Goal: Transaction & Acquisition: Purchase product/service

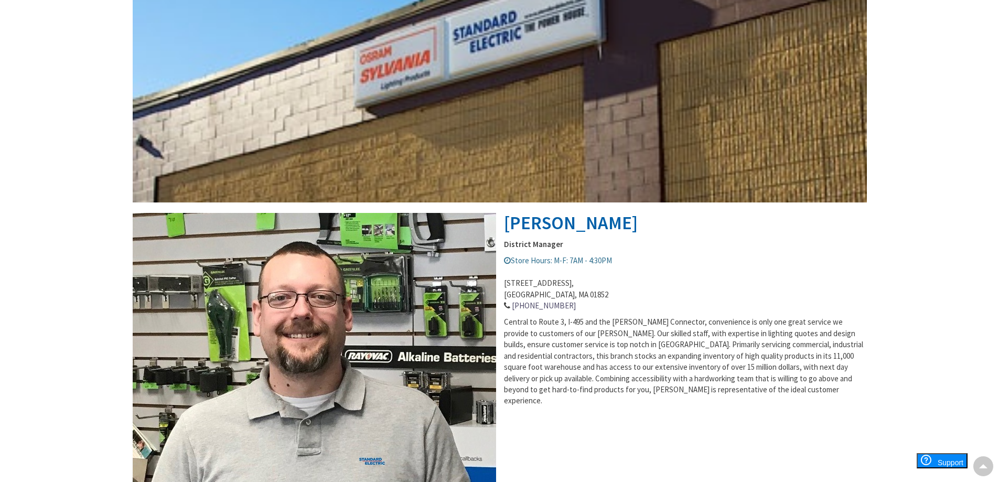
scroll to position [42, 0]
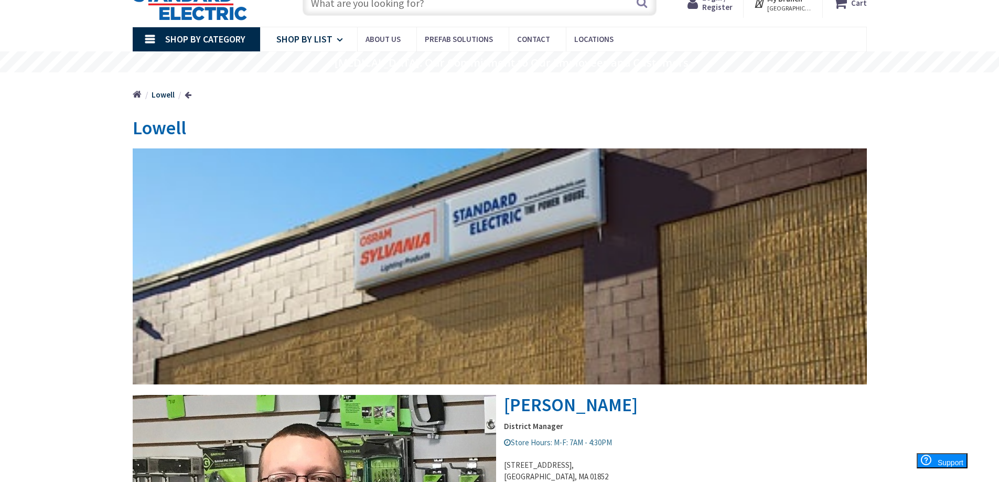
click at [335, 41] on link "Shop By List" at bounding box center [308, 39] width 97 height 24
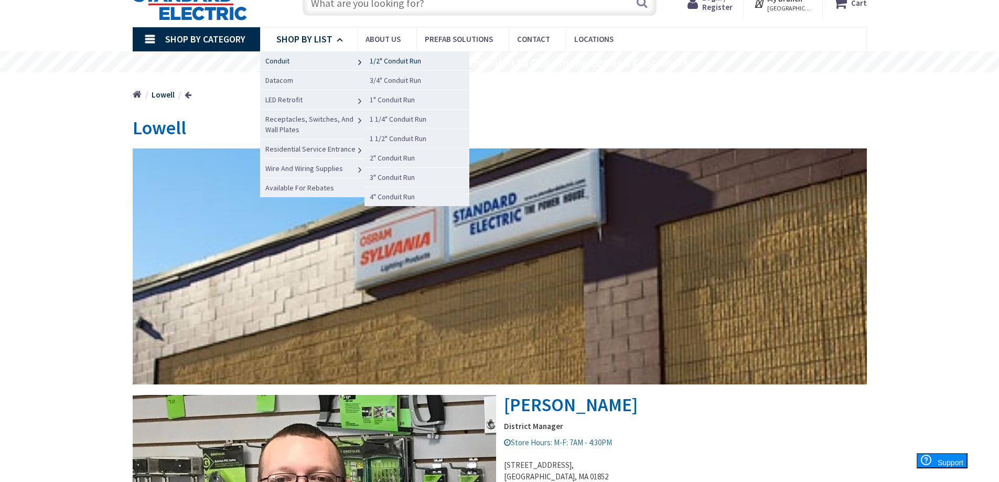
click at [383, 61] on span "1/2" Conduit Run" at bounding box center [395, 60] width 51 height 9
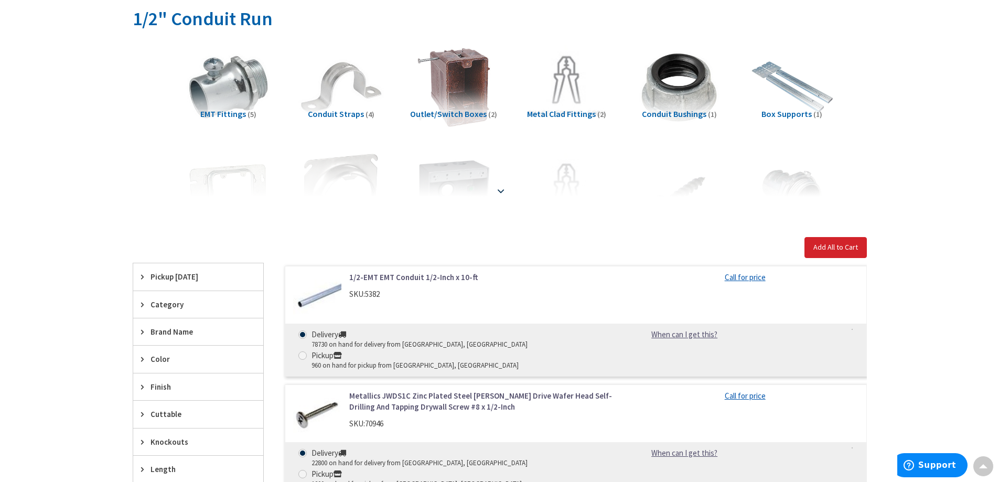
scroll to position [210, 0]
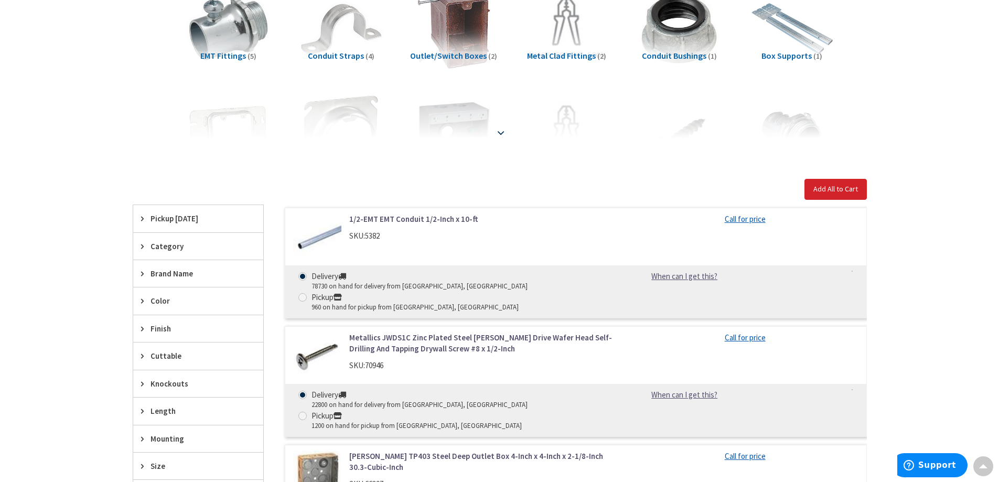
click at [503, 132] on strong at bounding box center [500, 133] width 13 height 12
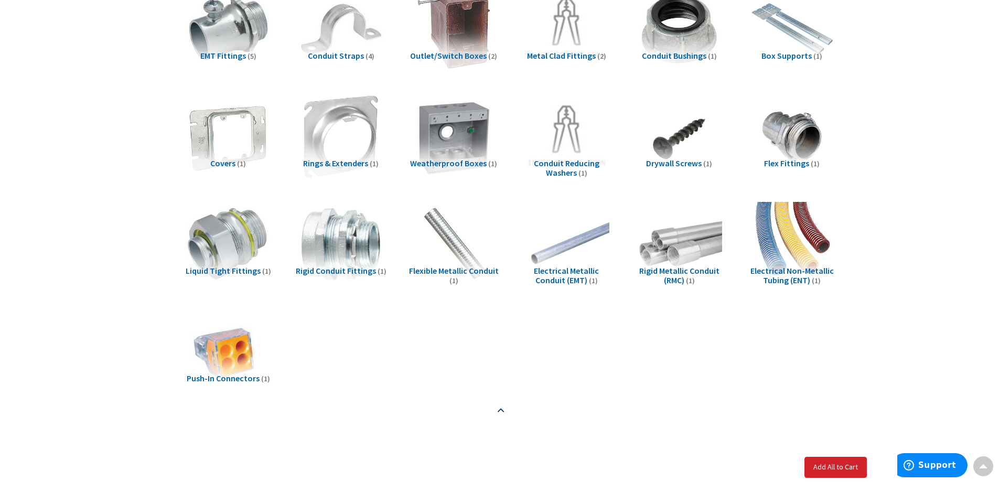
click at [503, 132] on li "Weatherproof Boxes (1)" at bounding box center [453, 142] width 113 height 97
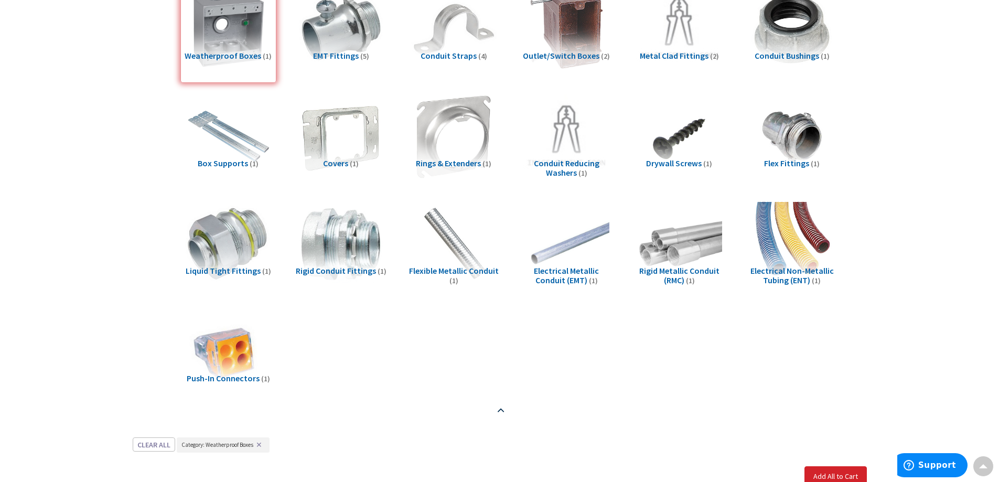
scroll to position [647, 0]
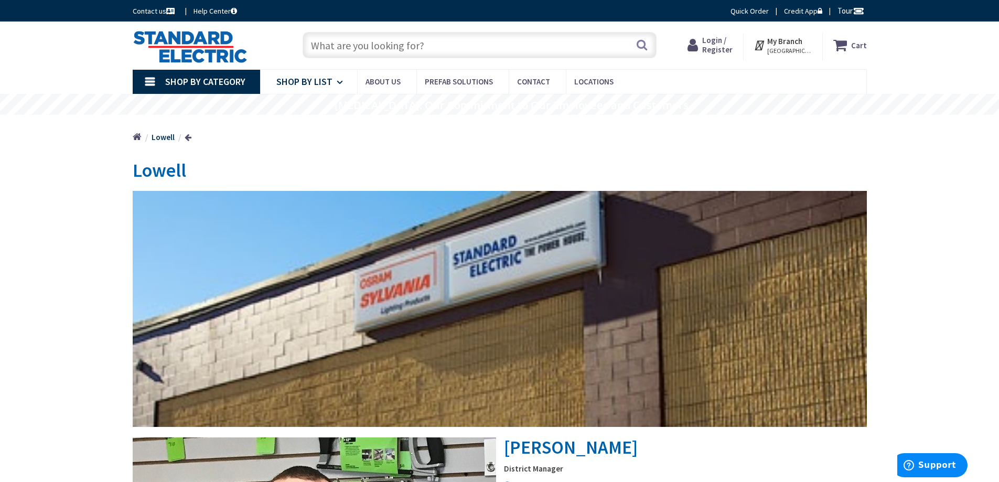
click at [337, 80] on icon at bounding box center [342, 82] width 10 height 23
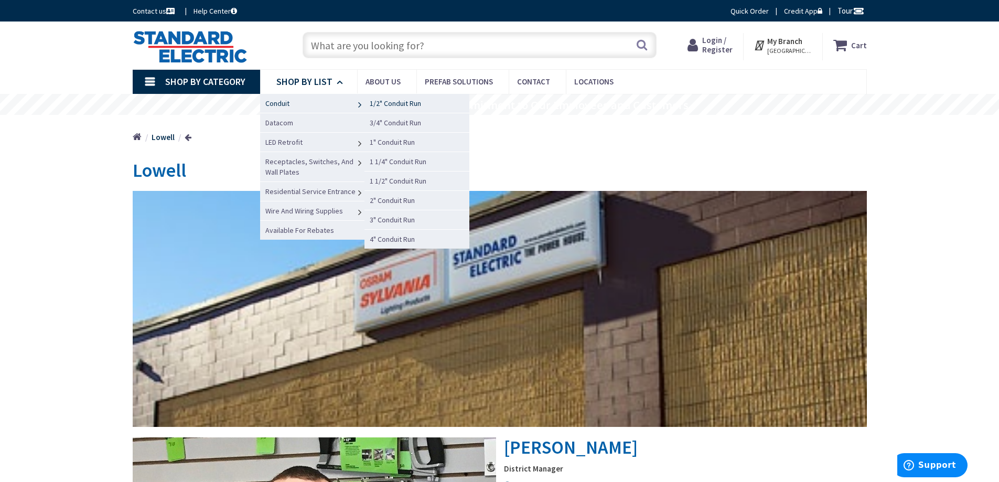
click at [390, 104] on span "1/2" Conduit Run" at bounding box center [395, 103] width 51 height 9
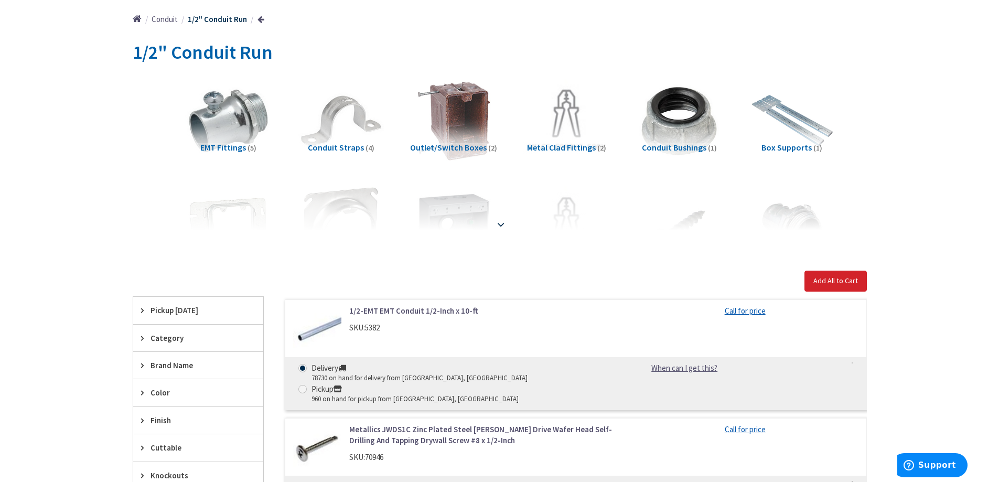
scroll to position [262, 0]
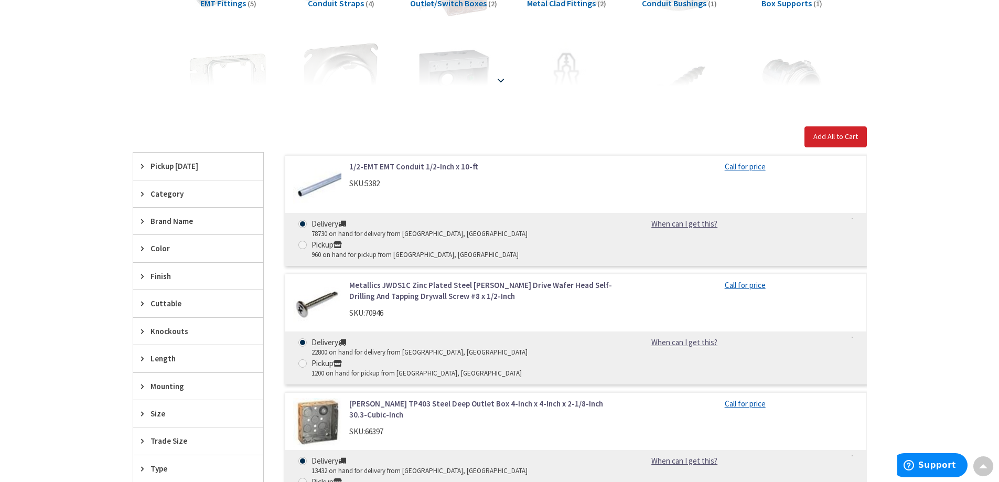
click at [506, 82] on strong at bounding box center [500, 80] width 13 height 12
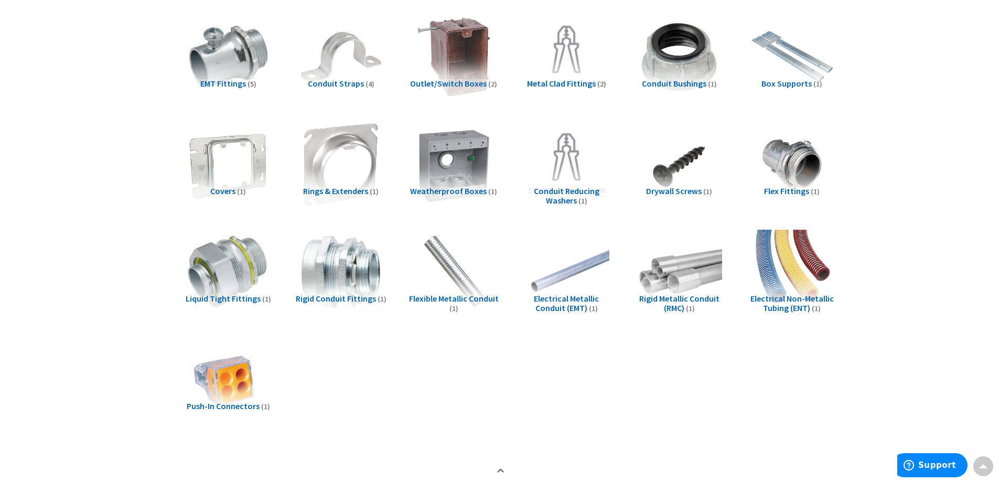
scroll to position [157, 0]
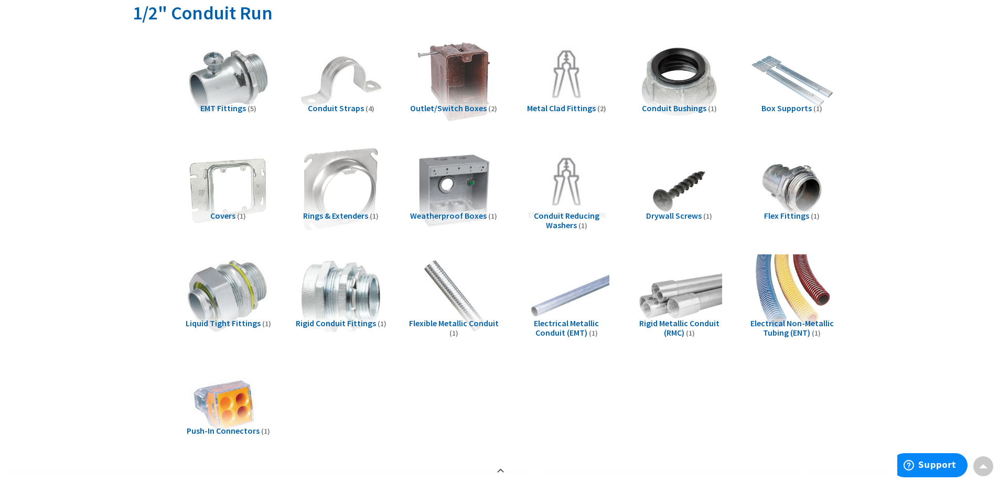
click at [454, 217] on span "Weatherproof Boxes" at bounding box center [448, 215] width 77 height 10
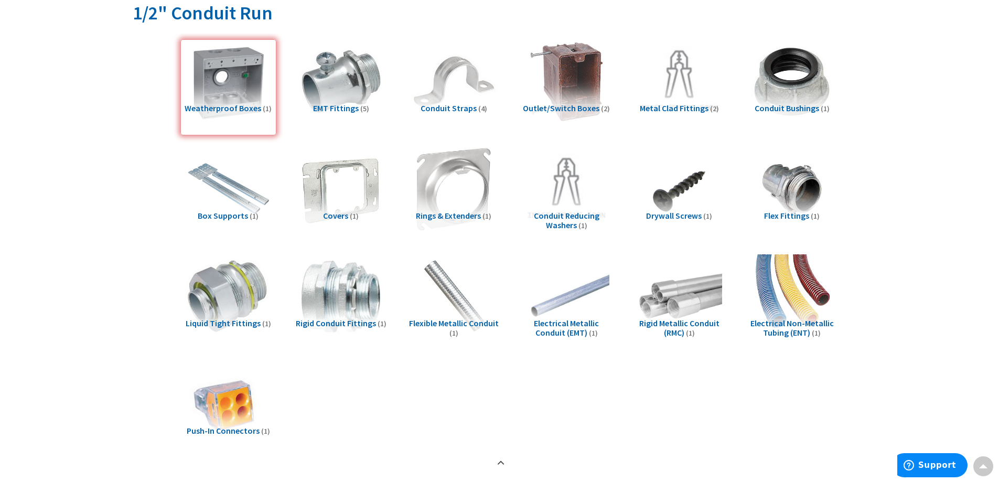
scroll to position [647, 0]
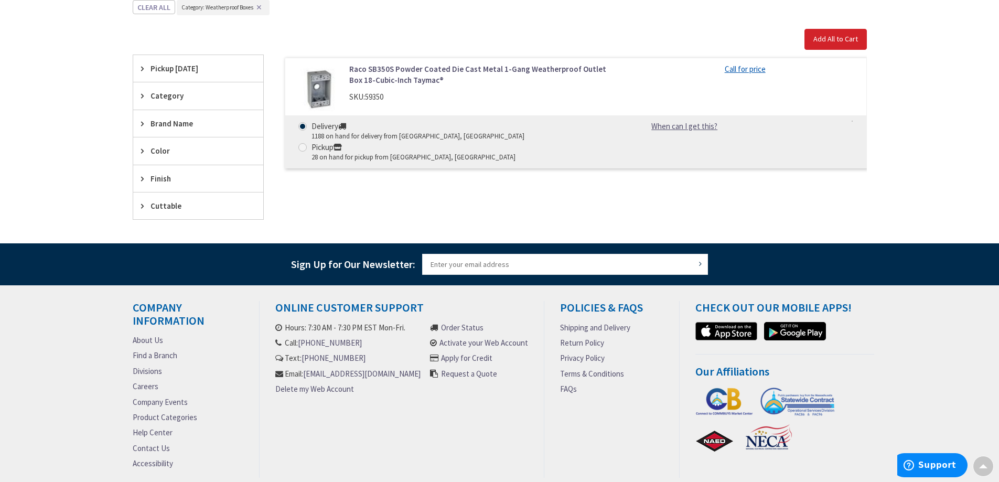
click at [379, 68] on link "Raco SB350S Powder Coated Die Cast Metal 1-Gang Weatherproof Outlet Box 18-Cubi…" at bounding box center [482, 74] width 267 height 23
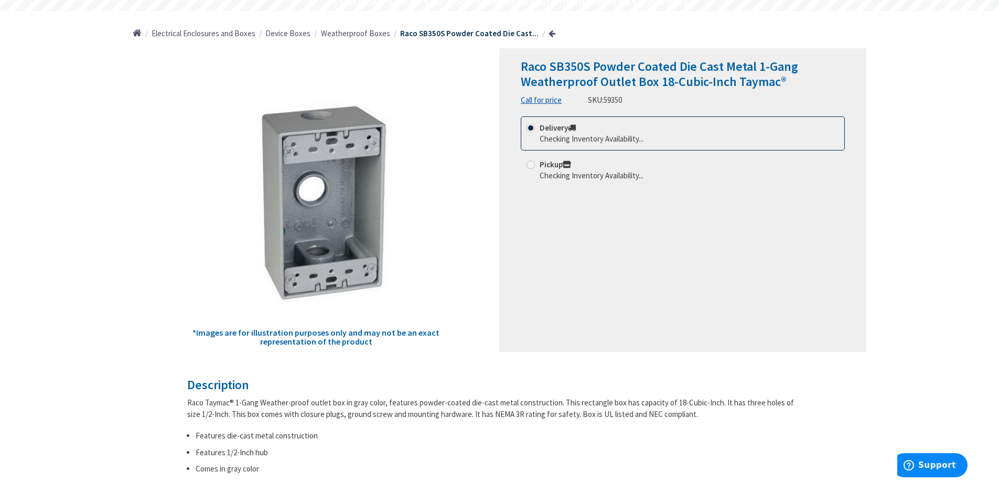
scroll to position [105, 0]
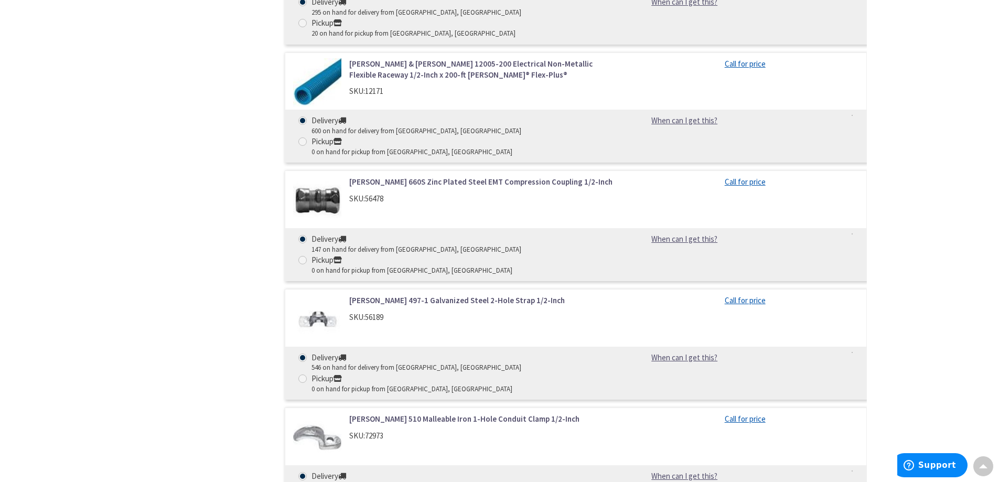
scroll to position [2834, 0]
